Goal: Transaction & Acquisition: Book appointment/travel/reservation

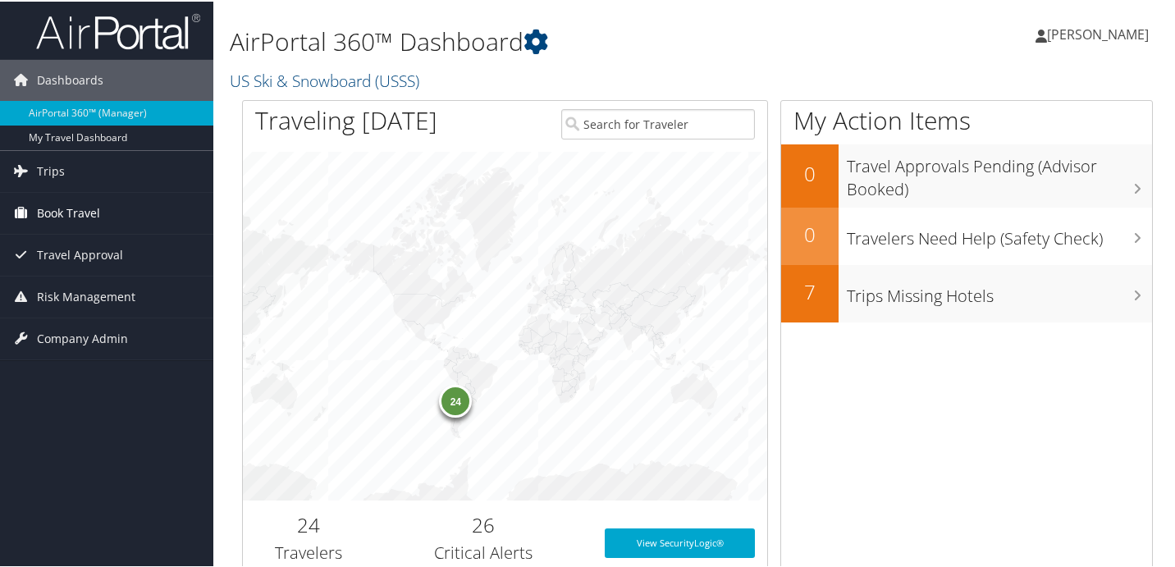
click at [85, 212] on span "Book Travel" at bounding box center [68, 211] width 63 height 41
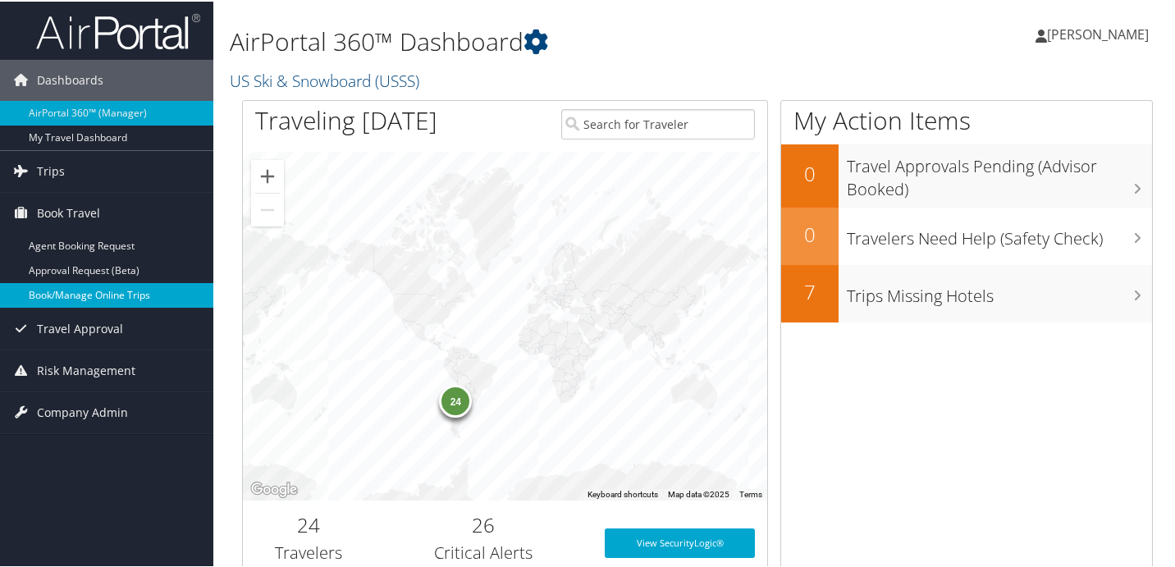
click at [72, 293] on link "Book/Manage Online Trips" at bounding box center [106, 293] width 213 height 25
